Goal: Task Accomplishment & Management: Complete application form

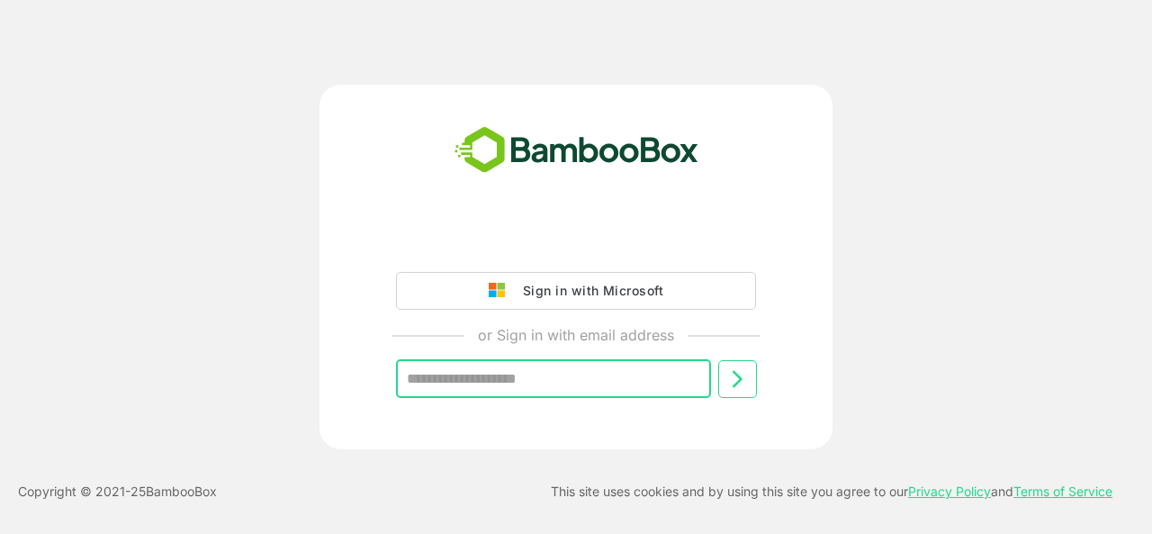
click at [565, 390] on input "text" at bounding box center [553, 379] width 315 height 38
type input "**********"
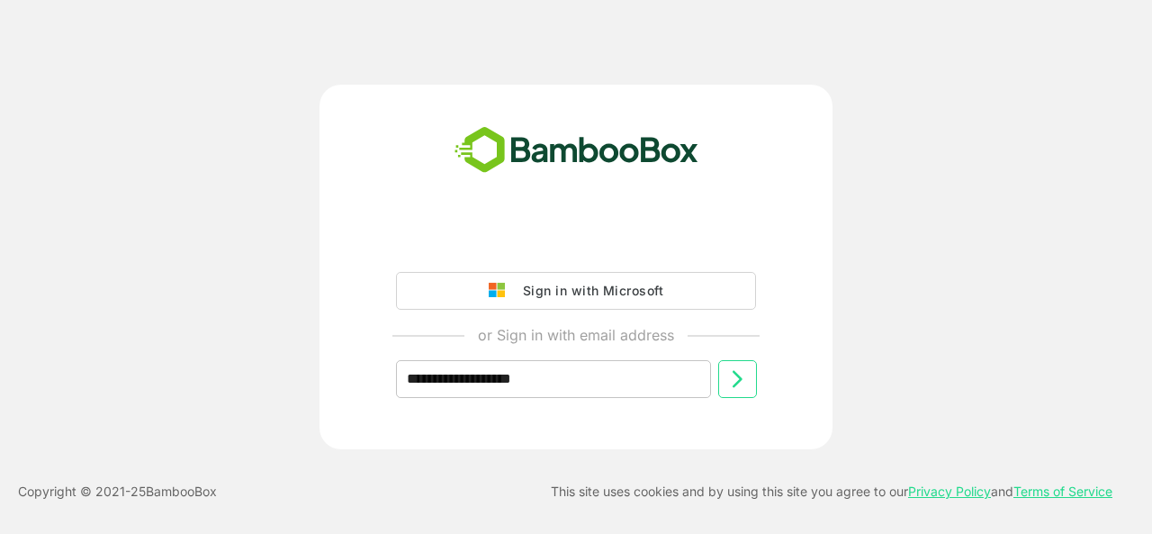
click at [307, 253] on div "**********" at bounding box center [575, 267] width 921 height 364
